Goal: Check status: Check status

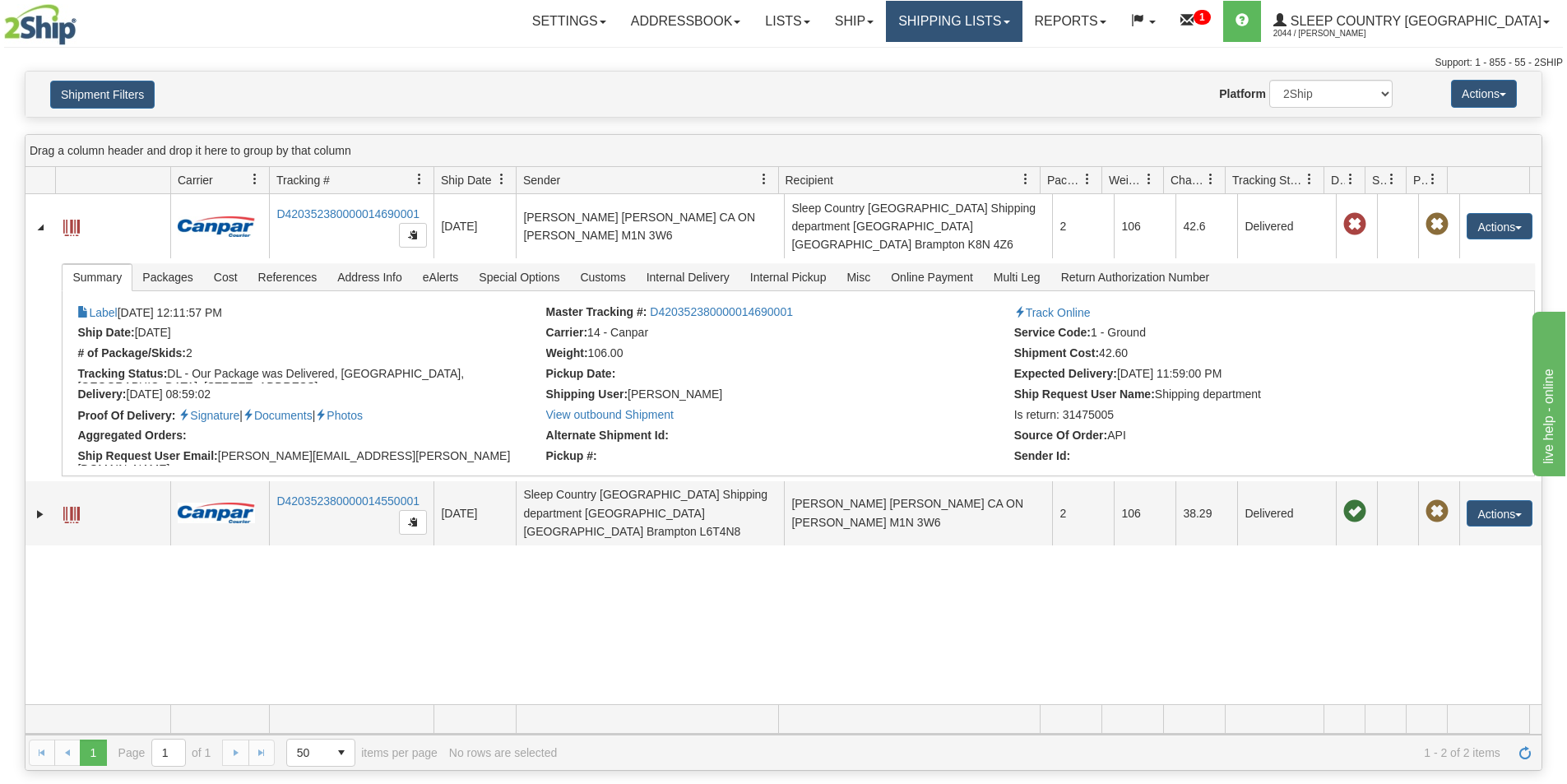
drag, startPoint x: 1049, startPoint y: 16, endPoint x: 1040, endPoint y: 33, distance: 19.2
click at [1022, 17] on link "Shipping lists" at bounding box center [953, 21] width 136 height 41
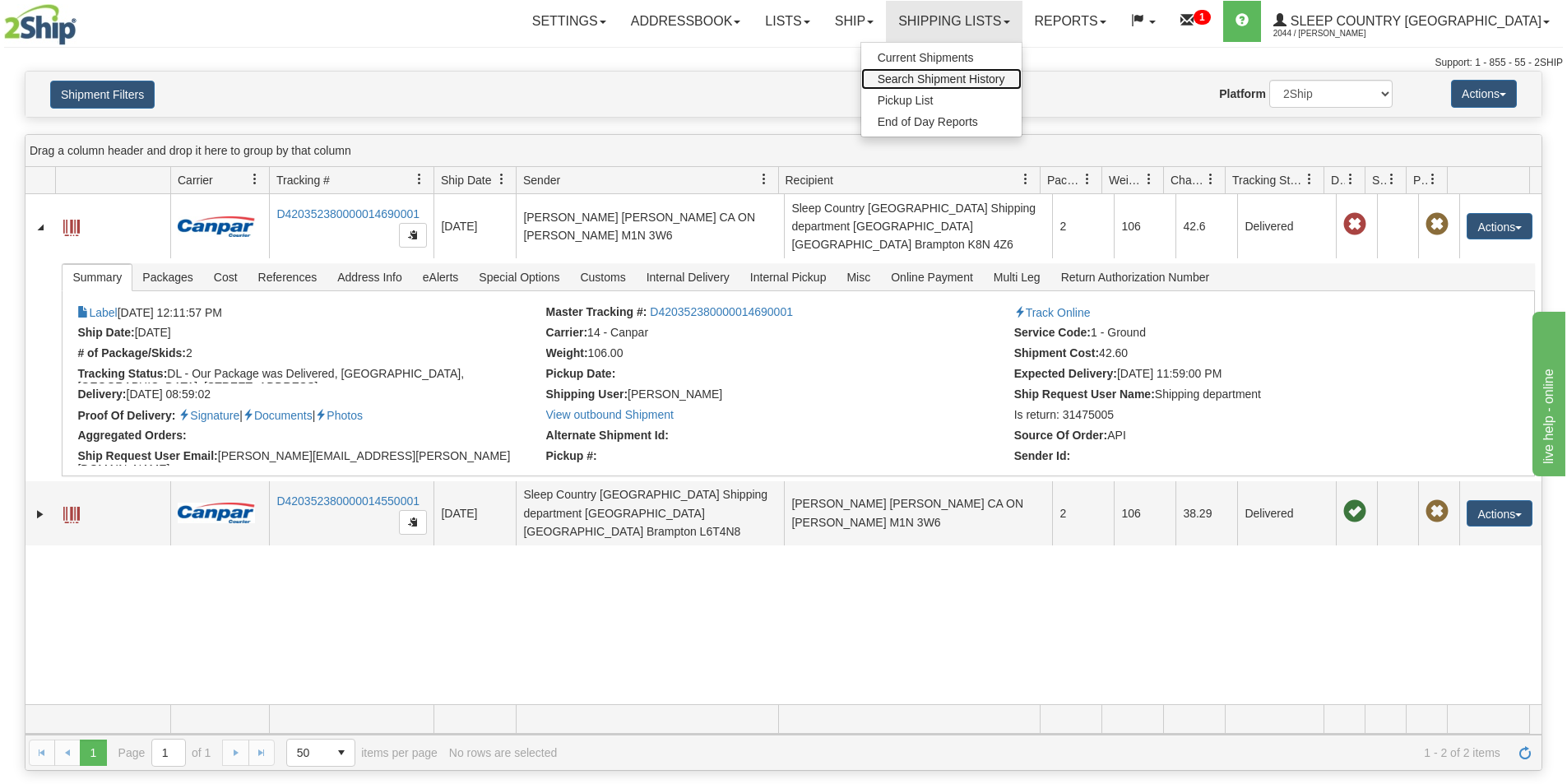
click at [1005, 74] on span "Search Shipment History" at bounding box center [942, 79] width 127 height 13
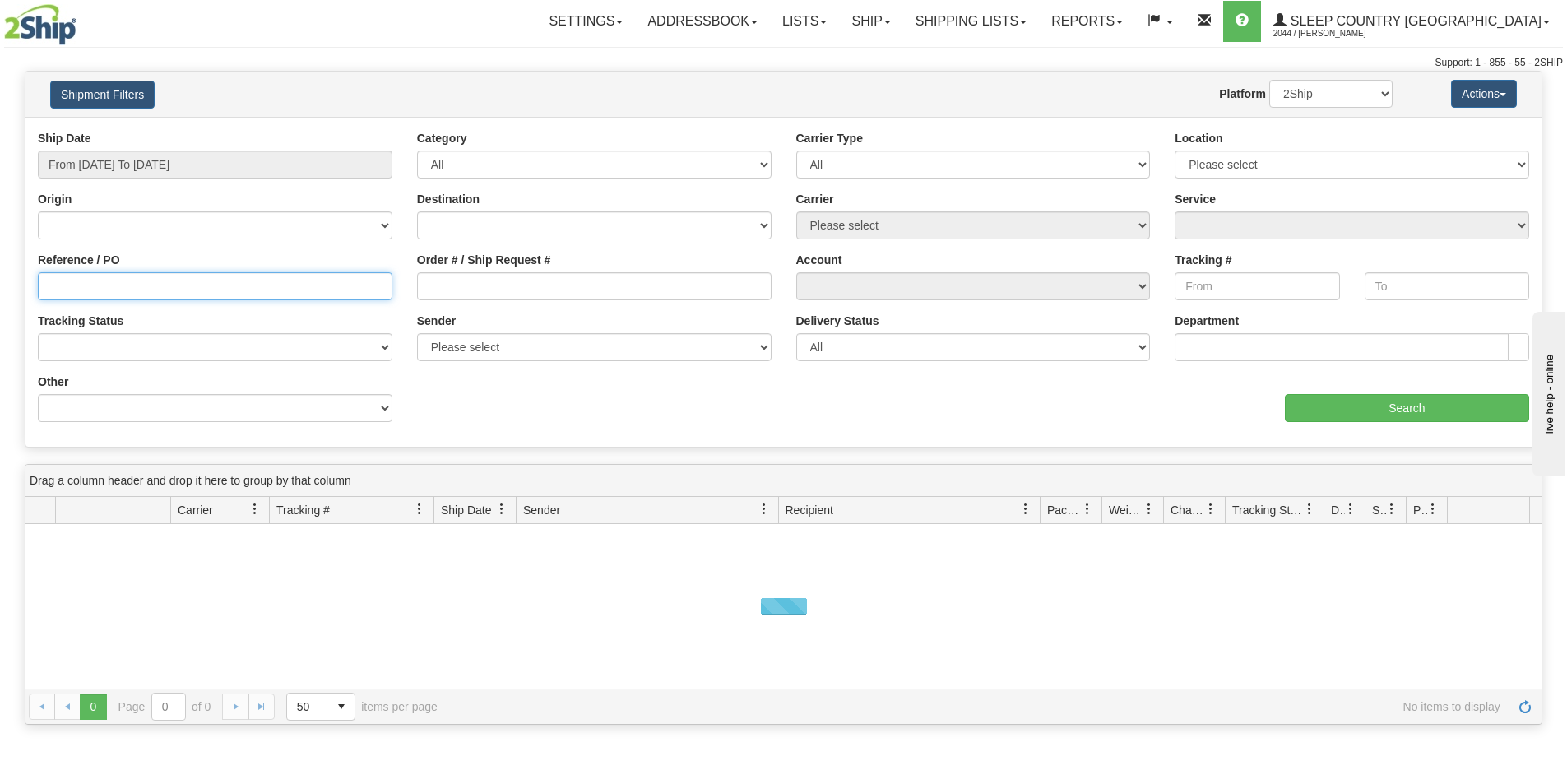
click at [90, 290] on input "Reference / PO" at bounding box center [215, 285] width 355 height 28
paste input "9000I053312"
click at [49, 287] on input "9000I053312" at bounding box center [215, 285] width 355 height 28
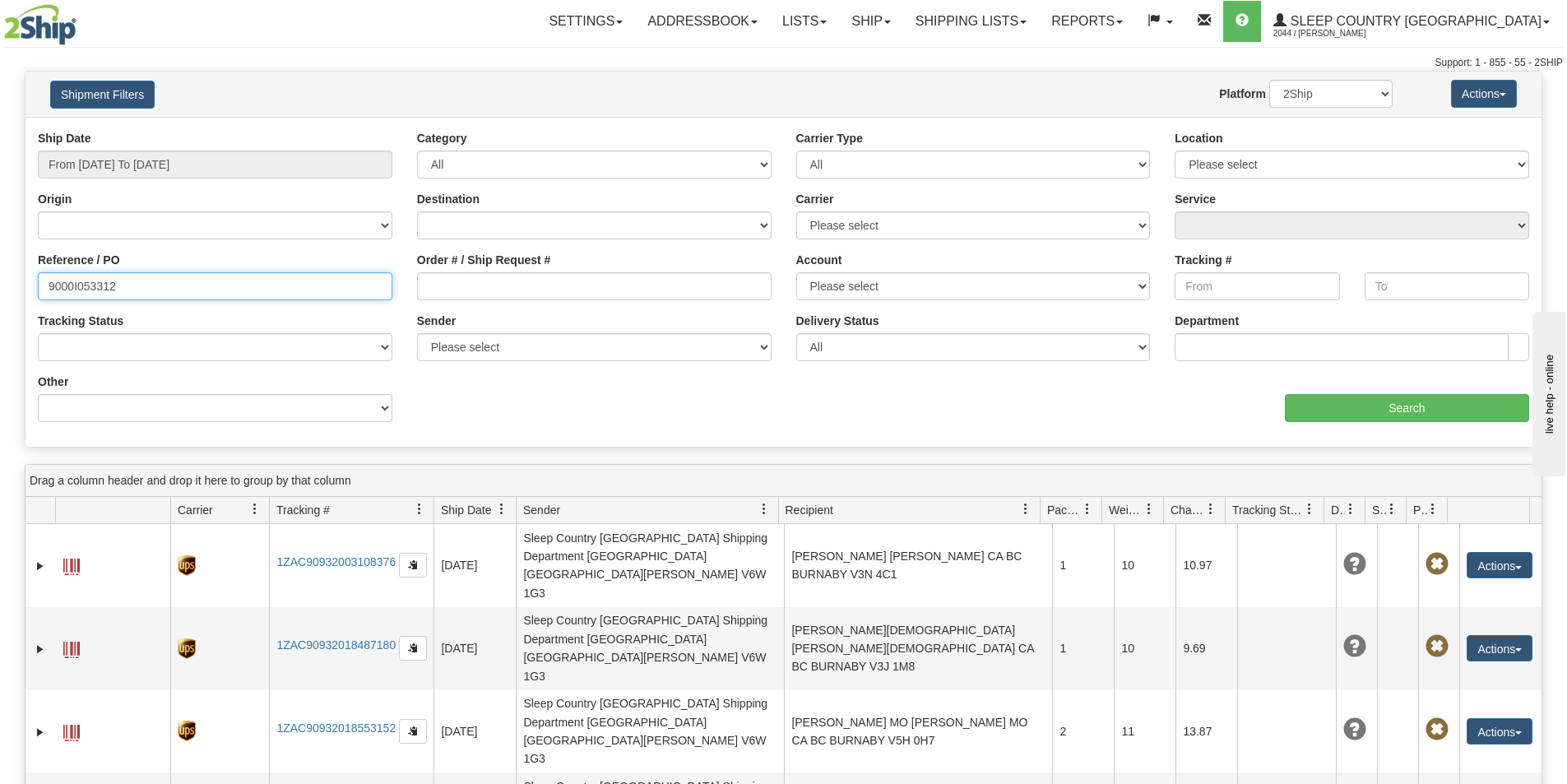
type input "9000I053312"
click at [177, 157] on input "From 09/03/2025 To 09/04/2025" at bounding box center [215, 164] width 355 height 28
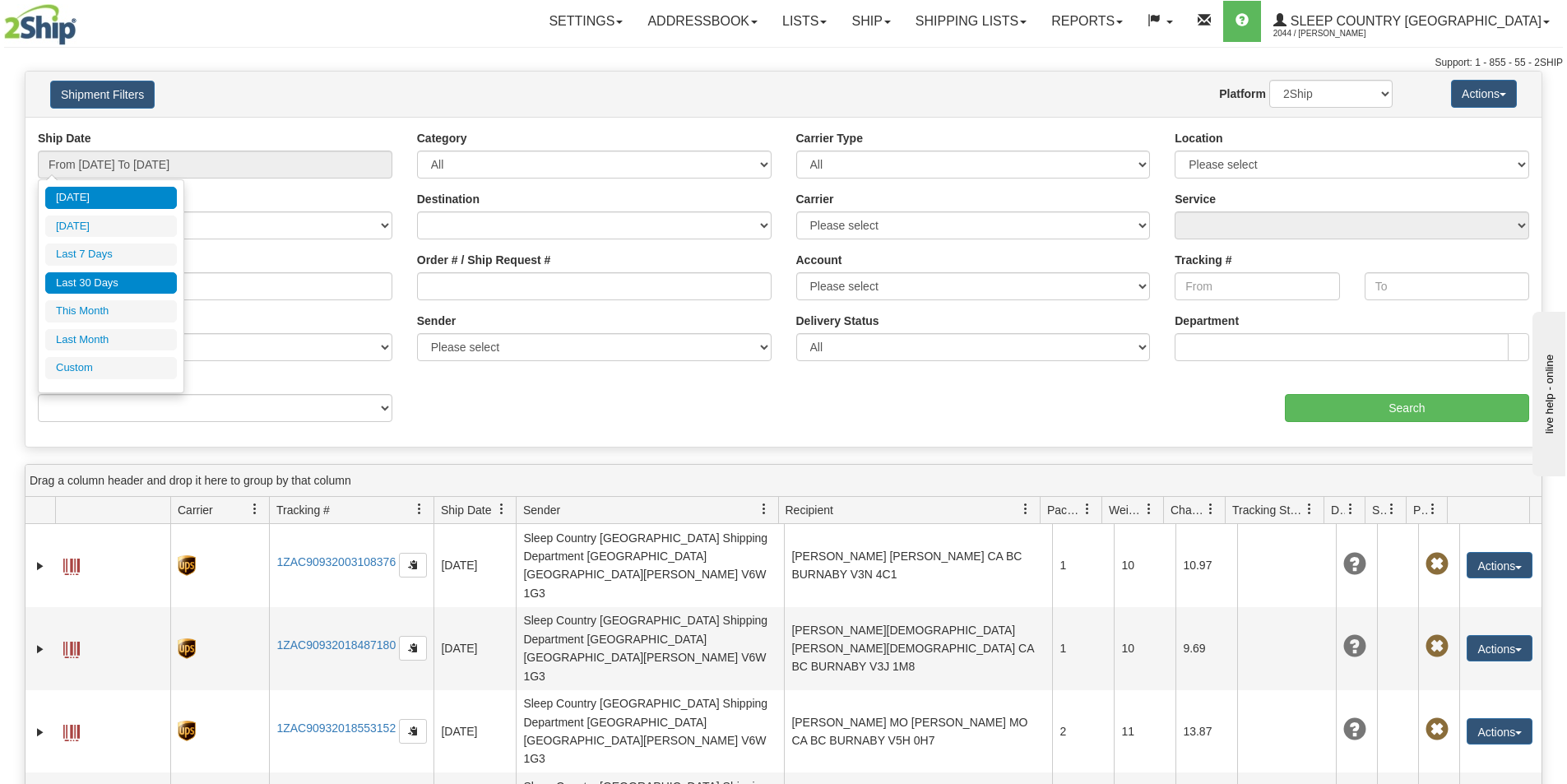
click at [146, 280] on li "Last 30 Days" at bounding box center [110, 283] width 131 height 23
type input "From [DATE] To [DATE]"
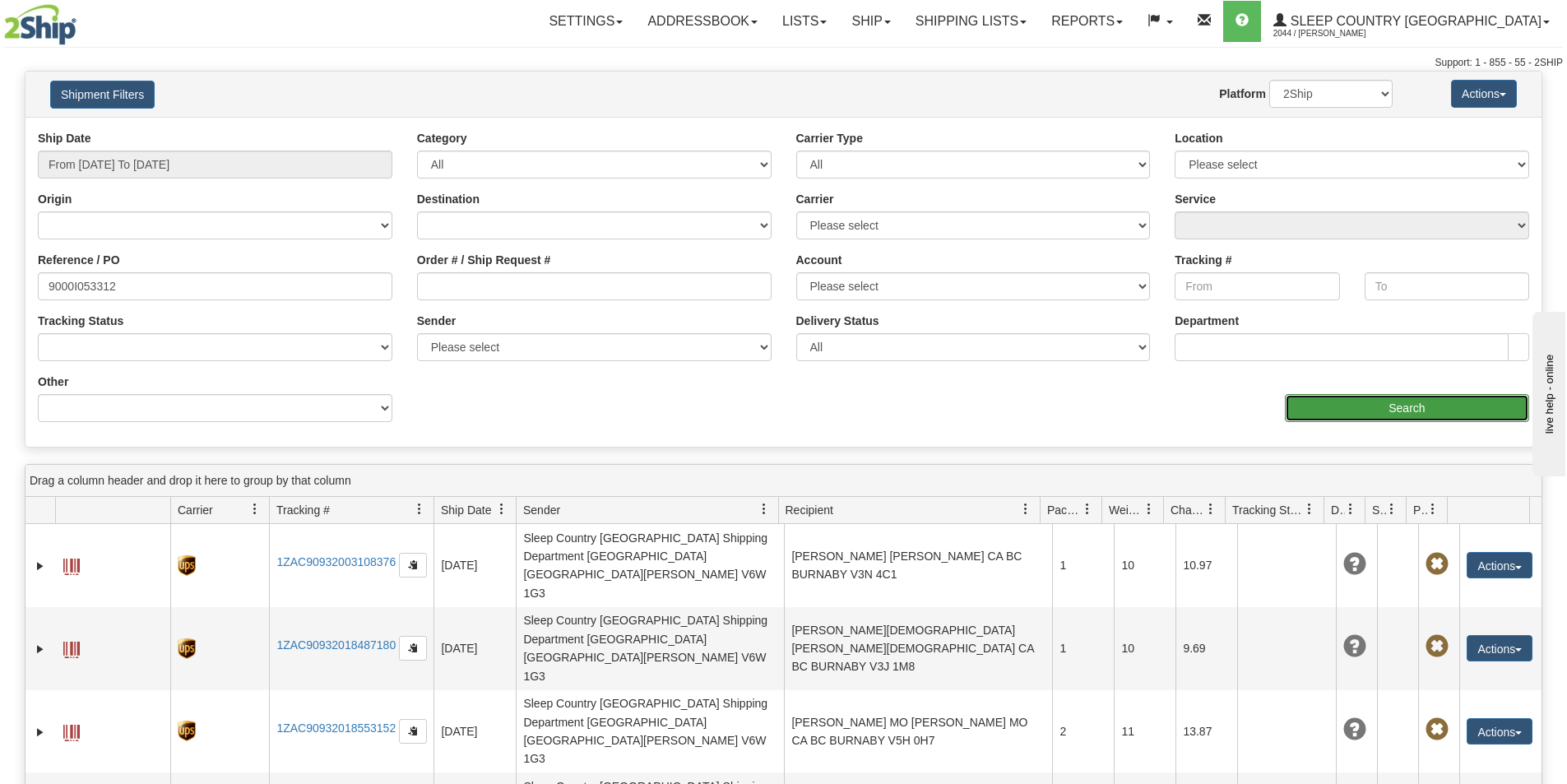
click at [1418, 406] on input "Search" at bounding box center [1407, 407] width 244 height 28
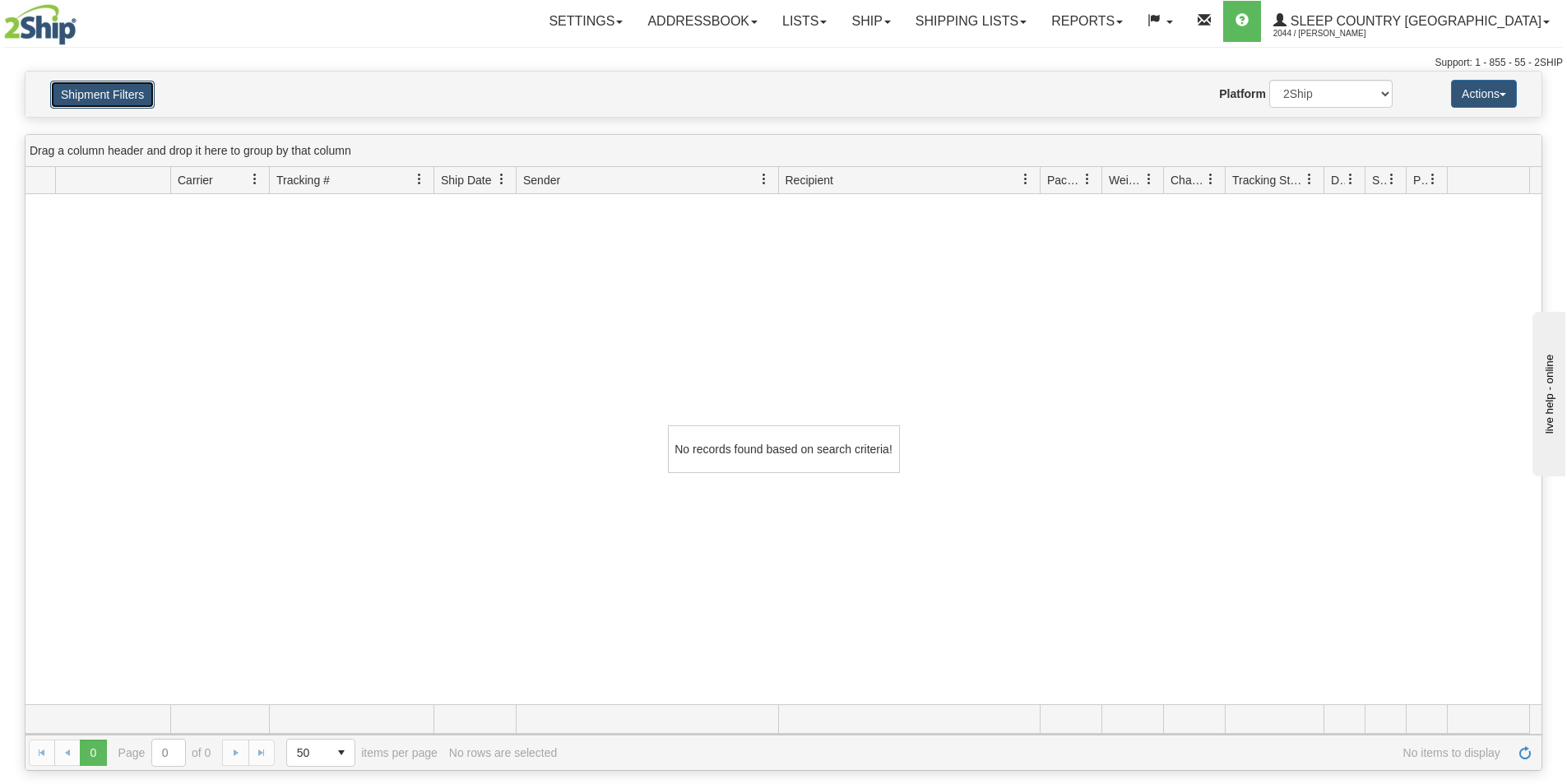
click at [141, 99] on button "Shipment Filters" at bounding box center [102, 94] width 105 height 28
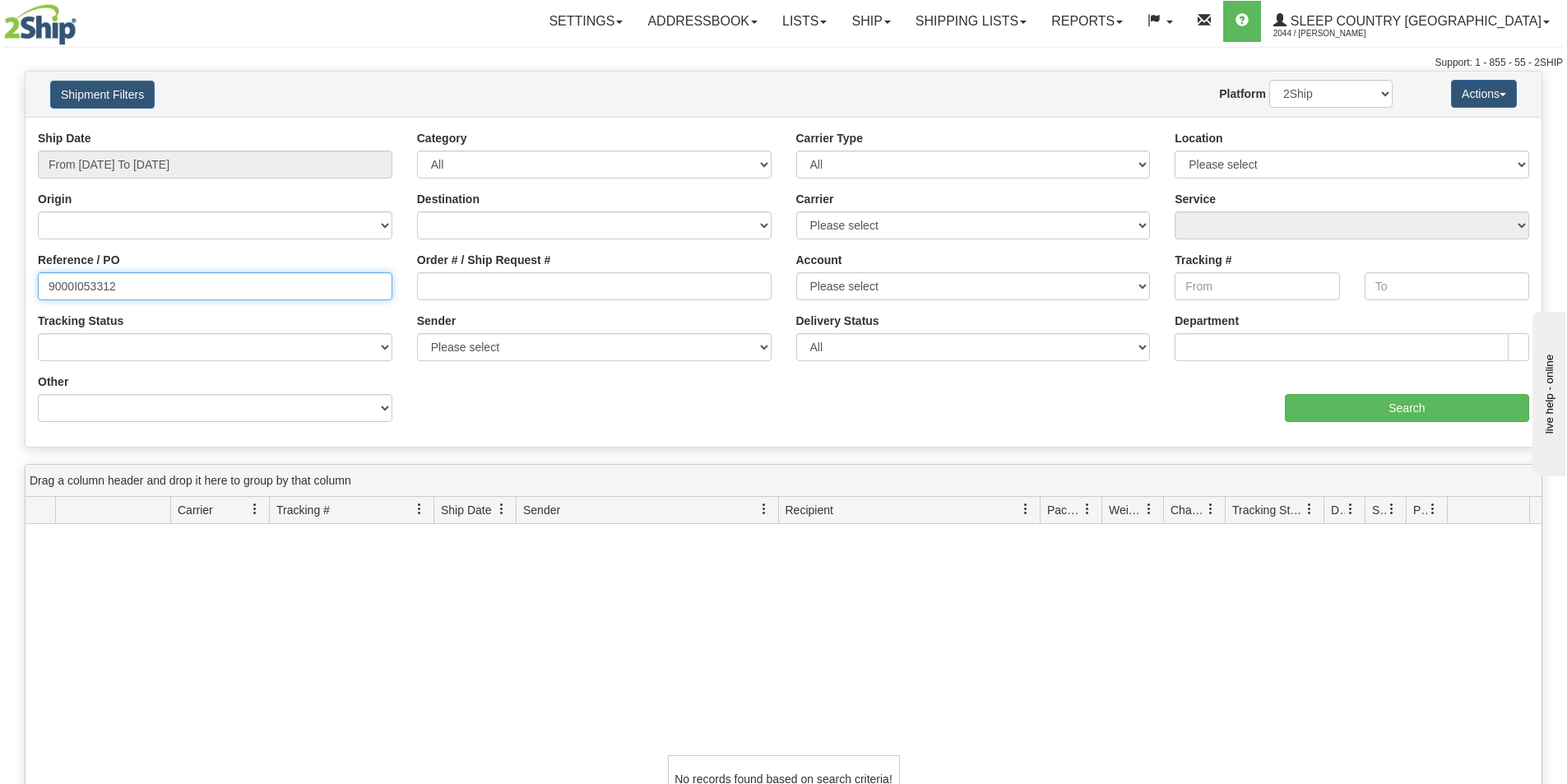
drag, startPoint x: 134, startPoint y: 285, endPoint x: -196, endPoint y: 284, distance: 330.0
click at [0, 284] on html "Upgrade Account Cancel Toggle navigation Settings New Senders" at bounding box center [784, 392] width 1567 height 784
paste input "1055809"
type input "1055809"
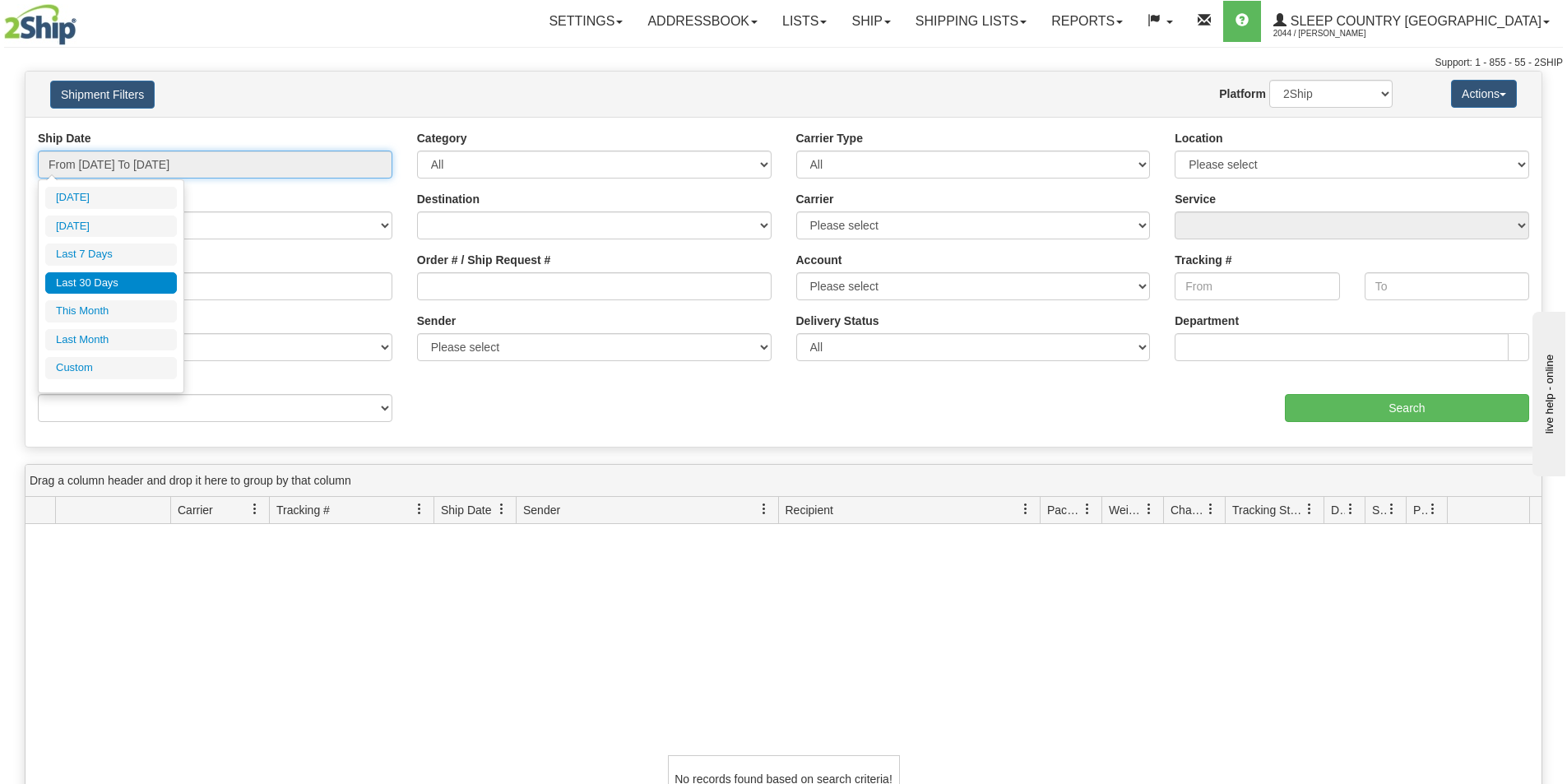
click at [151, 167] on input "From [DATE] To [DATE]" at bounding box center [215, 164] width 355 height 28
click at [137, 285] on li "Last 30 Days" at bounding box center [110, 283] width 131 height 23
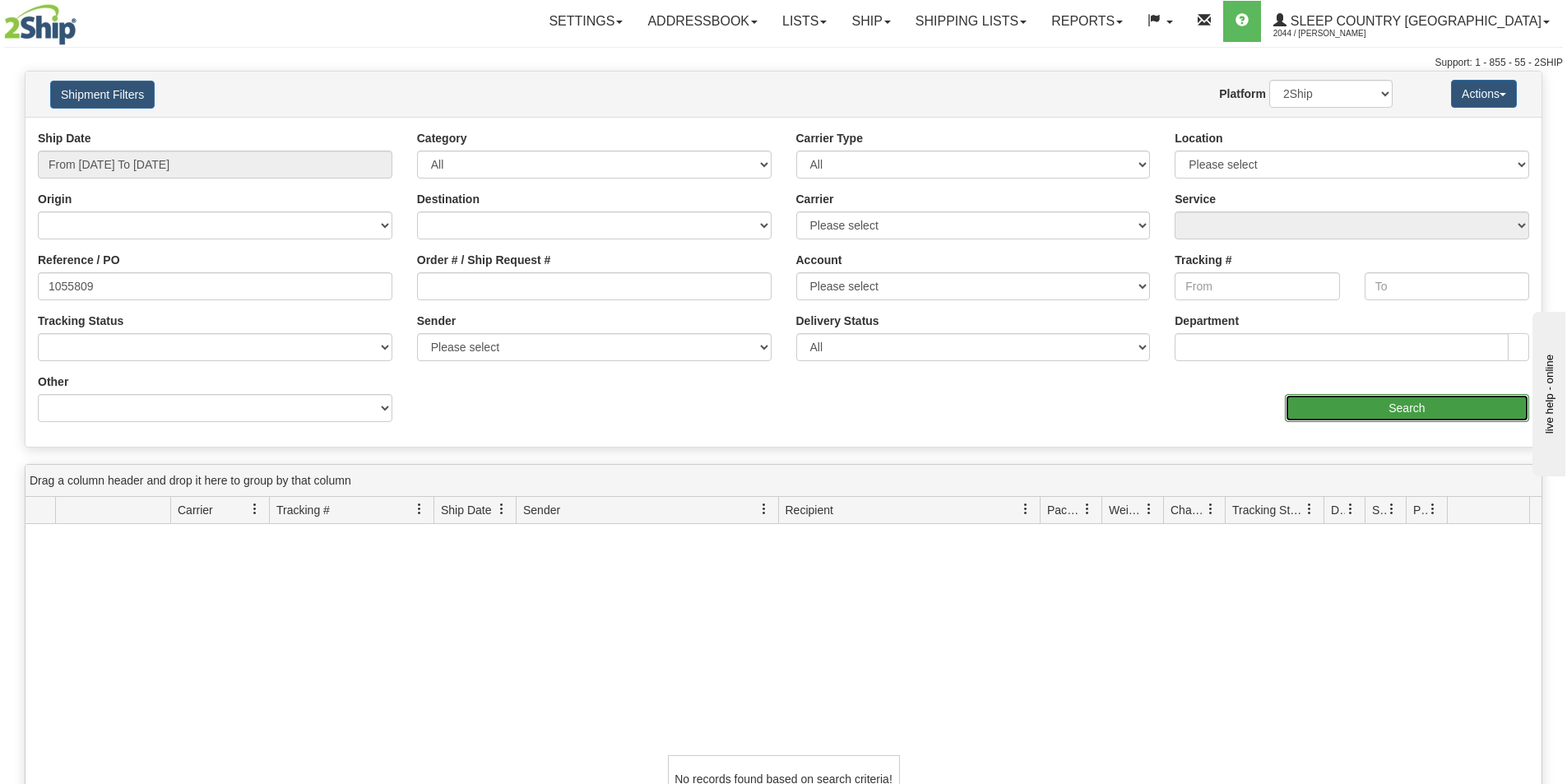
click at [1344, 402] on input "Search" at bounding box center [1407, 407] width 244 height 28
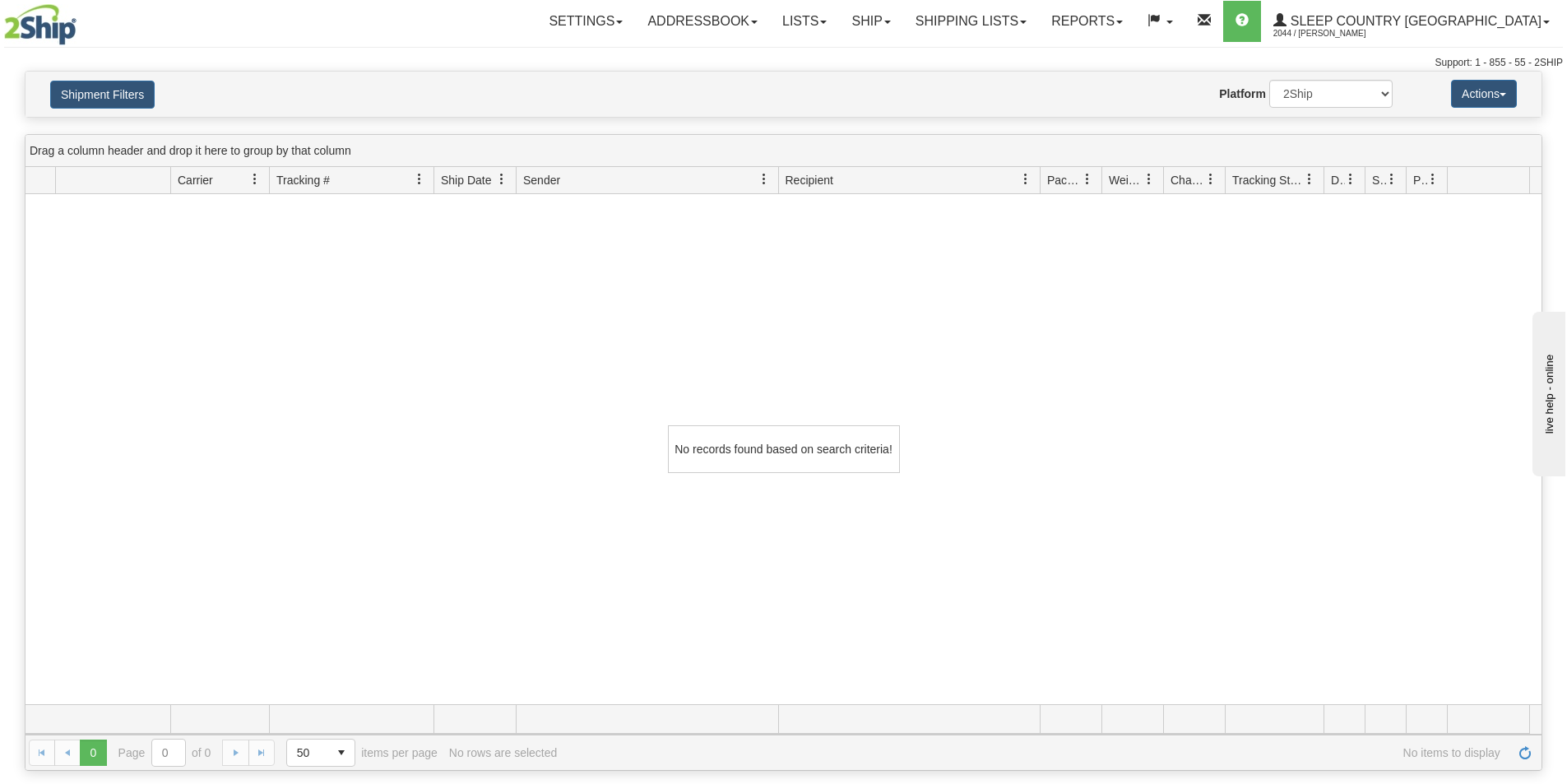
click at [475, 33] on div "Settings Shipping Preferences Fields Preferences New Addressbook Recipients" at bounding box center [919, 21] width 1285 height 41
